Goal: Task Accomplishment & Management: Manage account settings

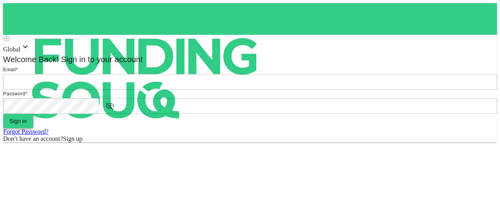
type input "[EMAIL_ADDRESS][DOMAIN_NAME]"
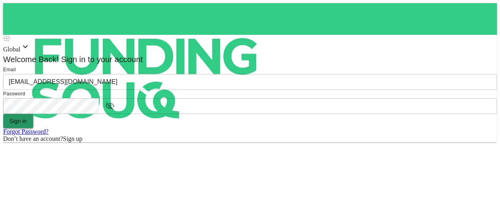
click at [33, 128] on button "Sign in" at bounding box center [18, 121] width 30 height 14
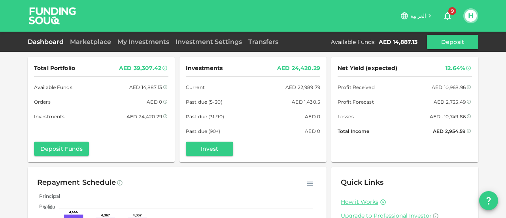
scroll to position [109, 0]
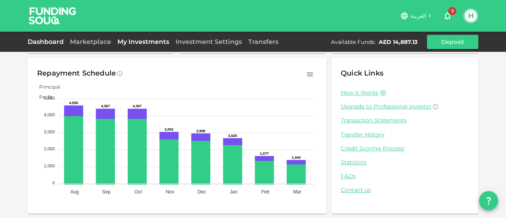
click at [136, 41] on link "My Investments" at bounding box center [143, 42] width 58 height 8
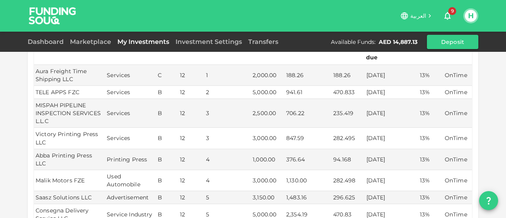
scroll to position [228, 0]
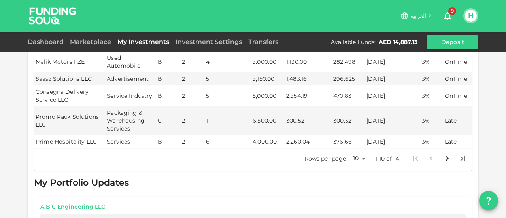
click at [362, 140] on body "العربية 9 H Dashboard Marketplace My Investments Investment Settings Transfers …" at bounding box center [253, 109] width 506 height 218
click at [359, 168] on li "25" at bounding box center [357, 166] width 24 height 14
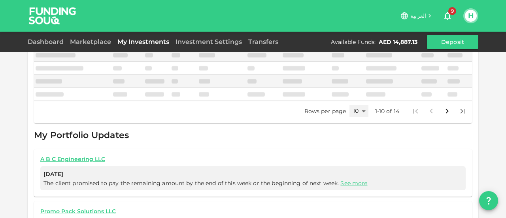
type input "25"
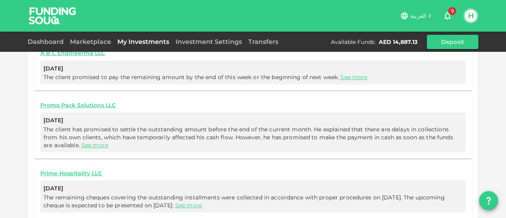
scroll to position [473, 0]
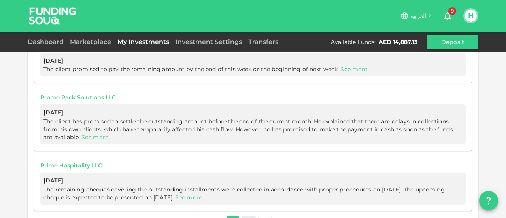
click at [244, 216] on link "2" at bounding box center [249, 221] width 14 height 11
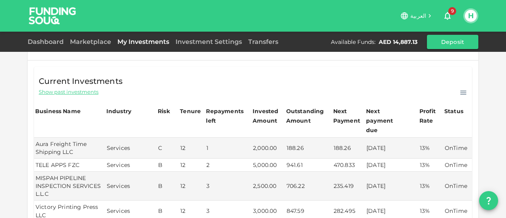
scroll to position [0, 0]
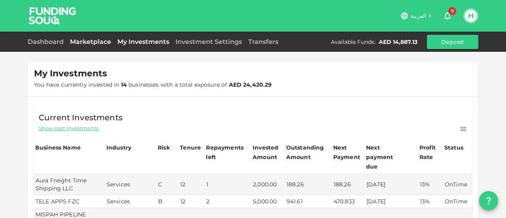
click at [83, 40] on link "Marketplace" at bounding box center [90, 42] width 47 height 8
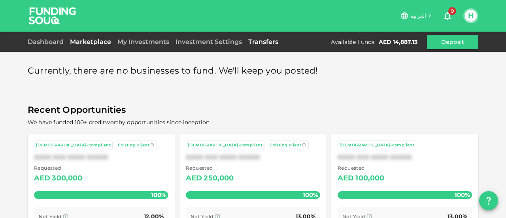
click at [252, 41] on link "Transfers" at bounding box center [263, 42] width 36 height 8
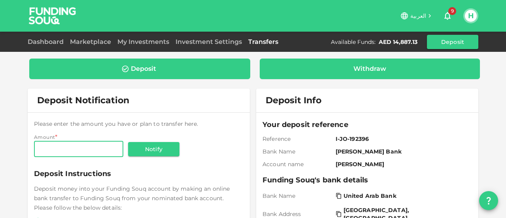
click at [343, 68] on div "Withdraw" at bounding box center [370, 69] width 208 height 8
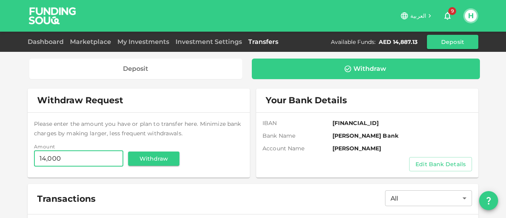
scroll to position [79, 0]
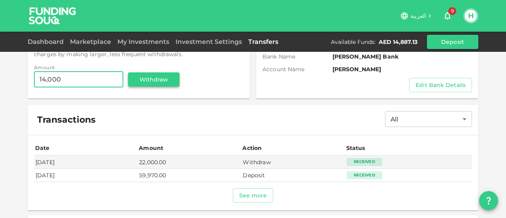
type input "14,000"
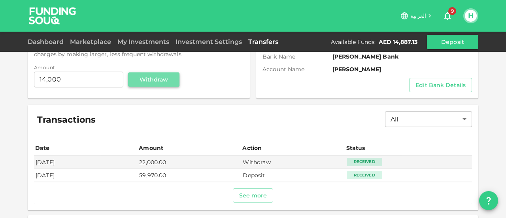
click at [153, 79] on button "Withdraw" at bounding box center [153, 79] width 51 height 14
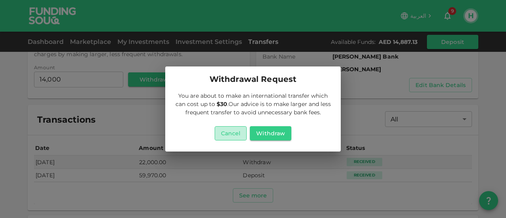
click at [227, 133] on button "Cancel" at bounding box center [231, 133] width 32 height 14
